Goal: Task Accomplishment & Management: Manage account settings

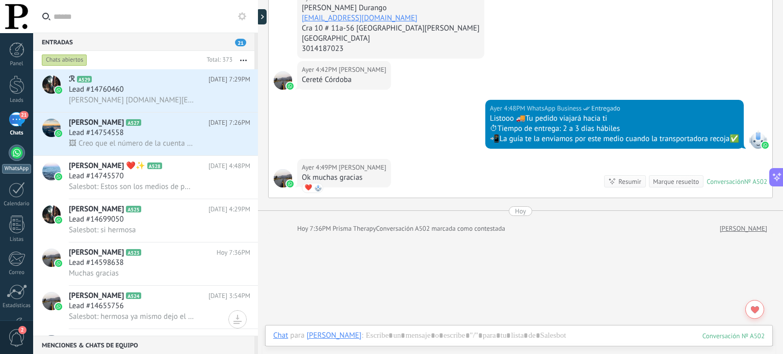
click at [16, 158] on div at bounding box center [17, 153] width 16 height 16
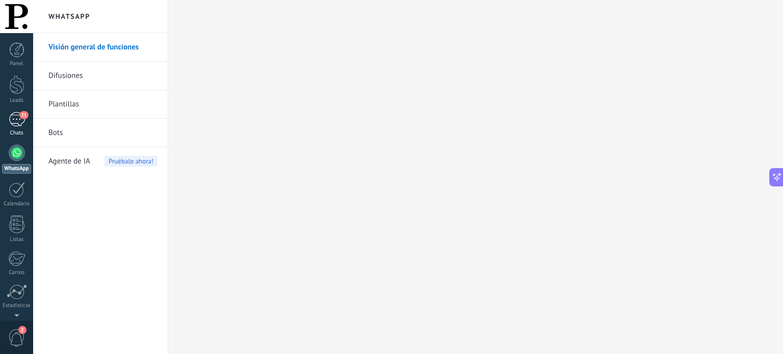
click at [17, 117] on div "21" at bounding box center [17, 119] width 16 height 15
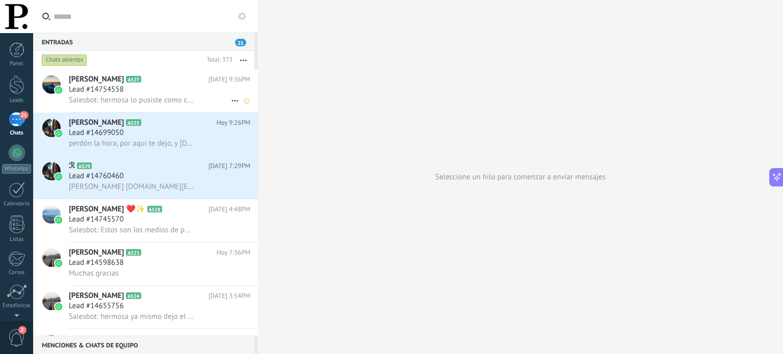
click at [167, 98] on span "Salesbot: hermosa lo pusiste como cuenta corriente?" at bounding box center [131, 100] width 125 height 10
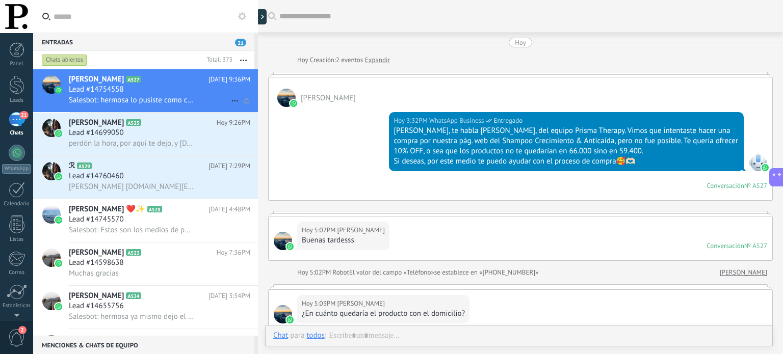
scroll to position [602, 0]
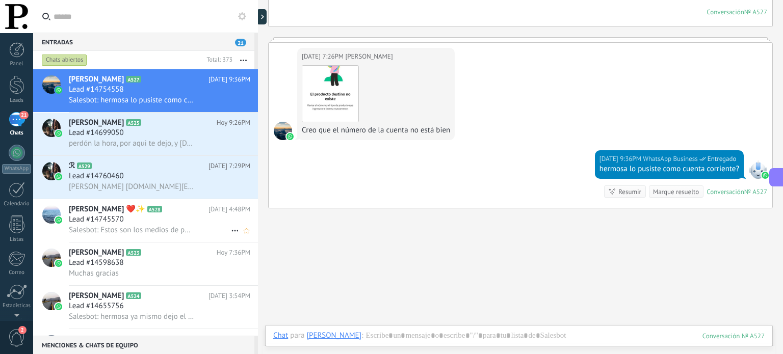
click at [176, 232] on span "Salesbot: Estos son los medios de pago que manejamos: ⭐Tarjeta de crédito ⭐Tarj…" at bounding box center [131, 230] width 125 height 10
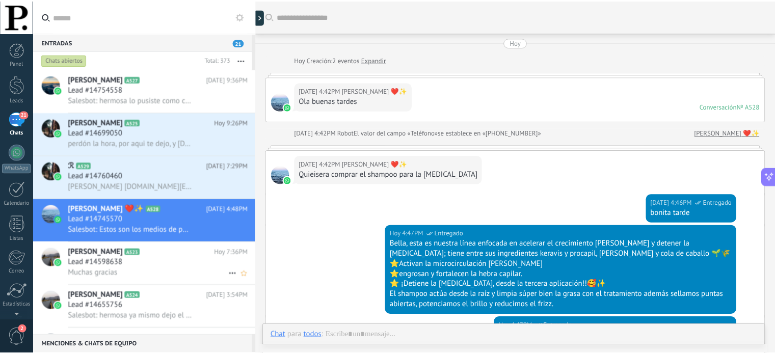
scroll to position [339, 0]
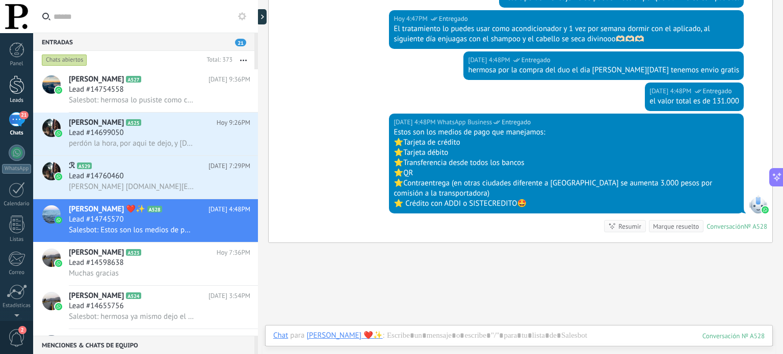
click at [22, 86] on div at bounding box center [16, 84] width 15 height 19
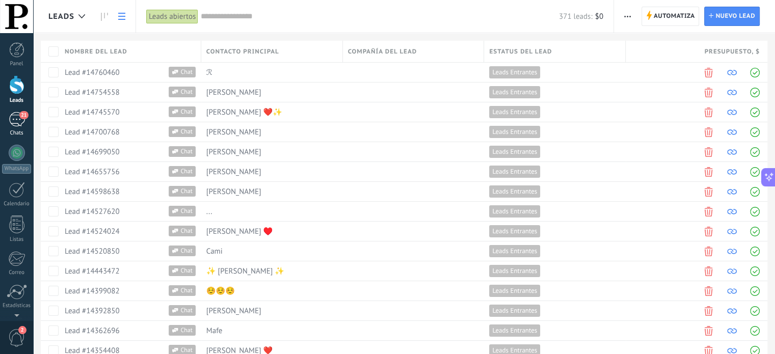
click at [16, 113] on div "21" at bounding box center [17, 119] width 16 height 15
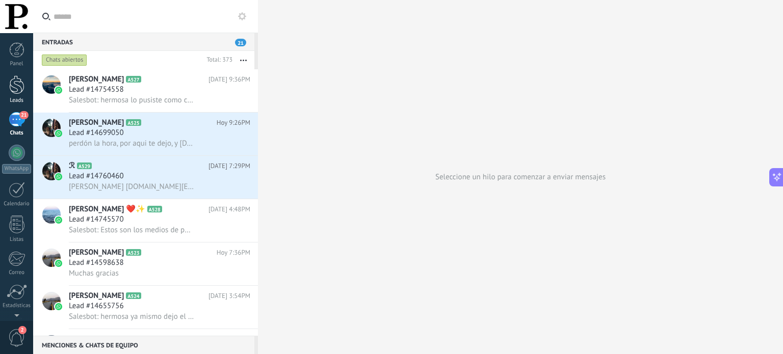
click at [20, 89] on div at bounding box center [16, 84] width 15 height 19
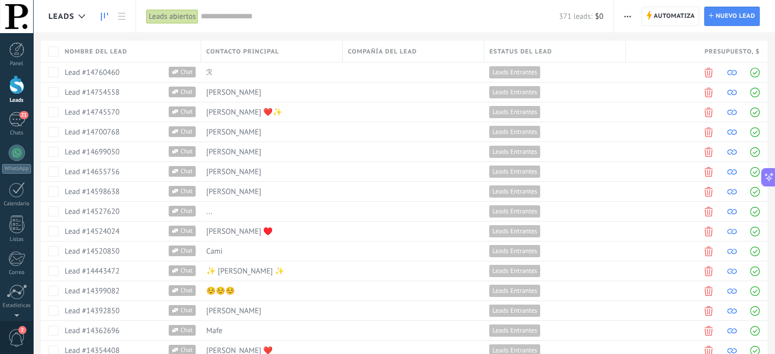
click at [106, 14] on icon at bounding box center [104, 17] width 7 height 8
